Goal: Find specific page/section: Find specific page/section

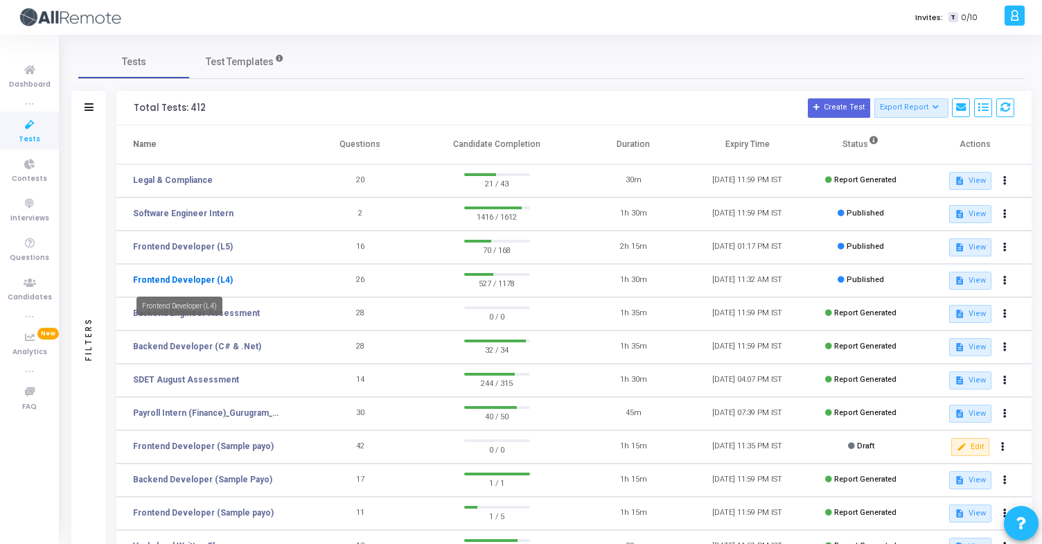
click at [205, 280] on link "Frontend Developer (L4)" at bounding box center [183, 280] width 100 height 12
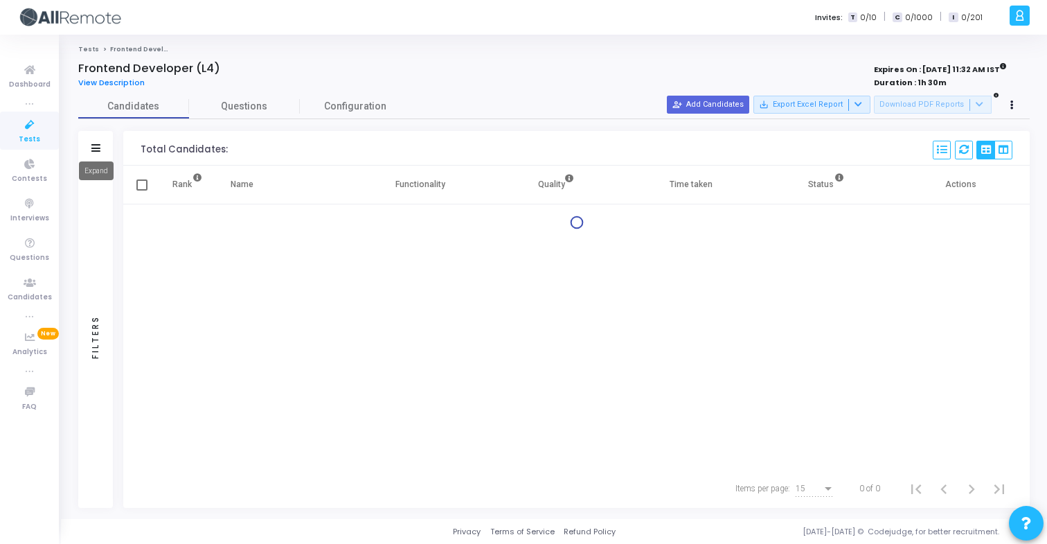
click at [96, 144] on icon at bounding box center [95, 148] width 9 height 8
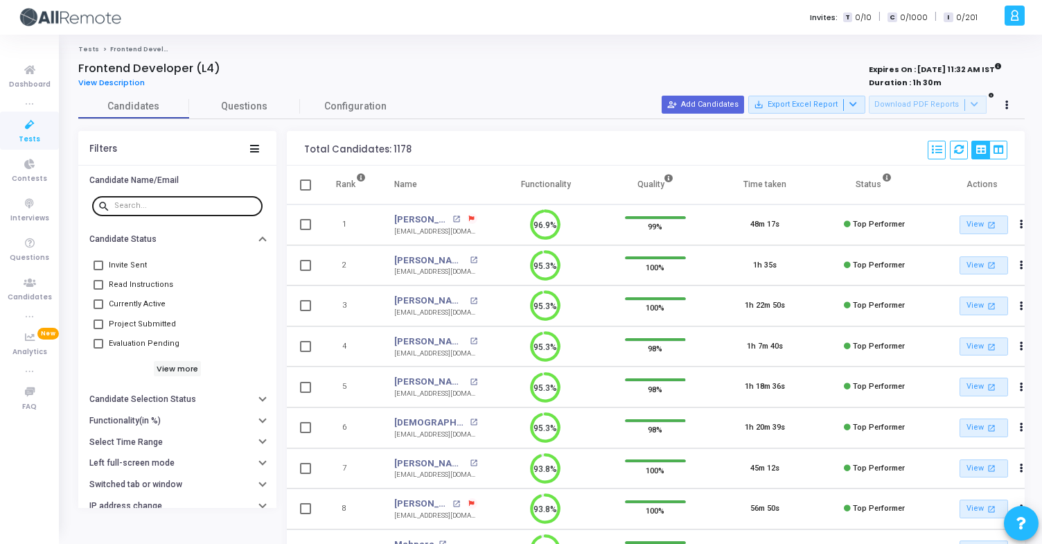
click at [201, 210] on input "text" at bounding box center [185, 206] width 143 height 8
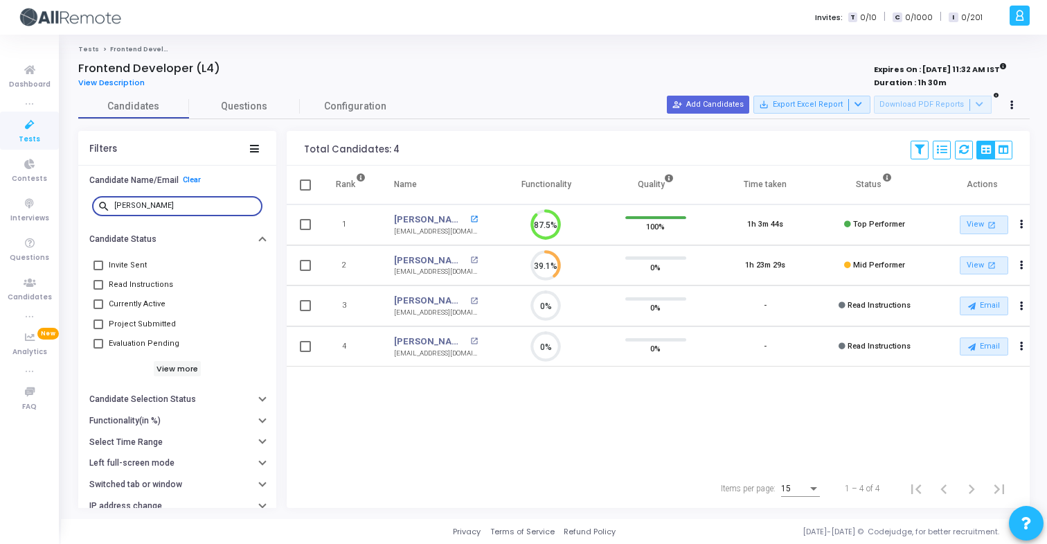
type input "akhil"
click at [470, 216] on mat-icon "open_in_new" at bounding box center [474, 219] width 8 height 8
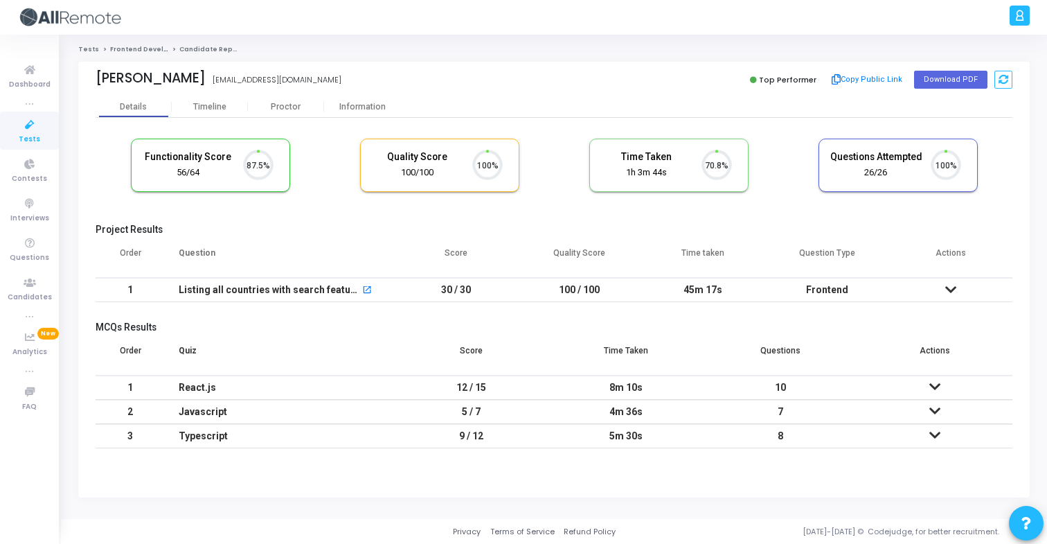
scroll to position [29, 35]
click at [882, 78] on button "Copy Public Link" at bounding box center [868, 79] width 80 height 21
